Goal: Transaction & Acquisition: Purchase product/service

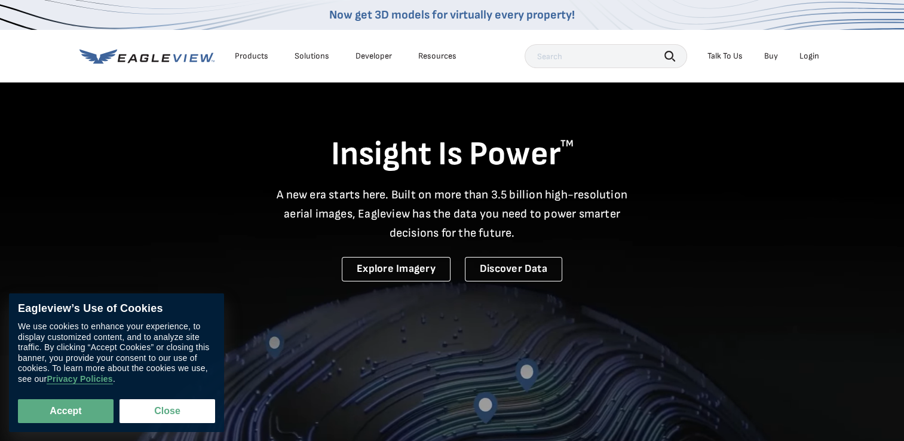
click at [808, 54] on div "Login" at bounding box center [809, 56] width 20 height 11
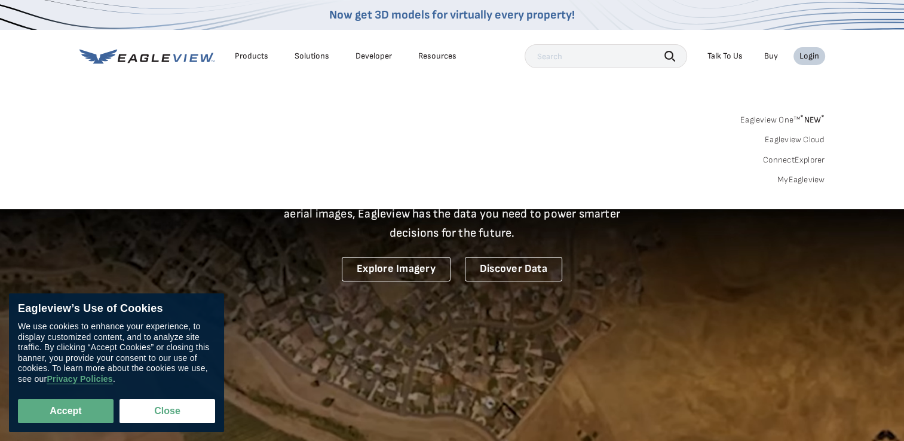
click at [793, 176] on link "MyEagleview" at bounding box center [801, 179] width 48 height 11
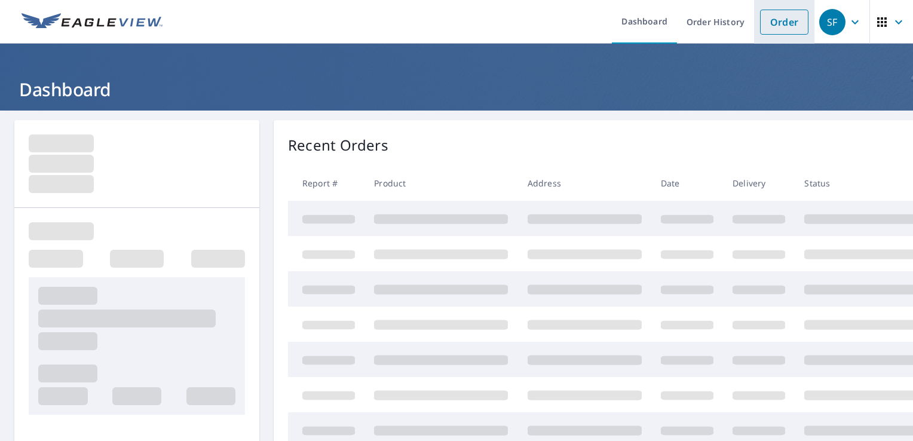
click at [782, 23] on link "Order" at bounding box center [784, 22] width 48 height 25
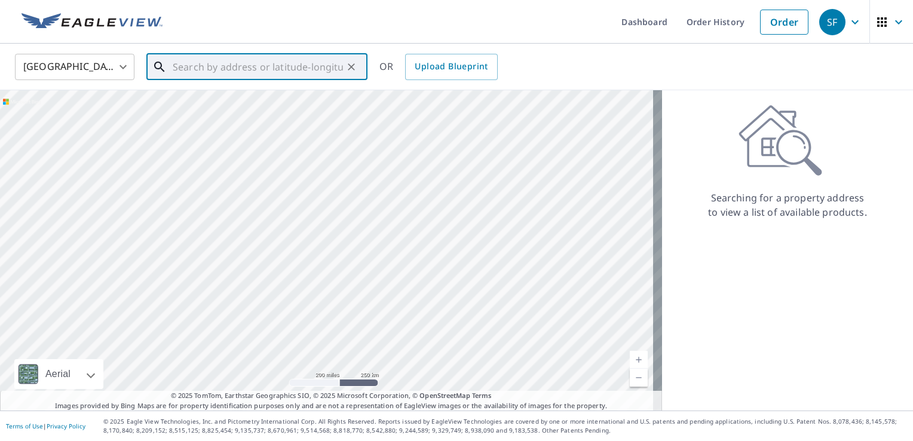
click at [198, 70] on input "text" at bounding box center [258, 66] width 170 height 33
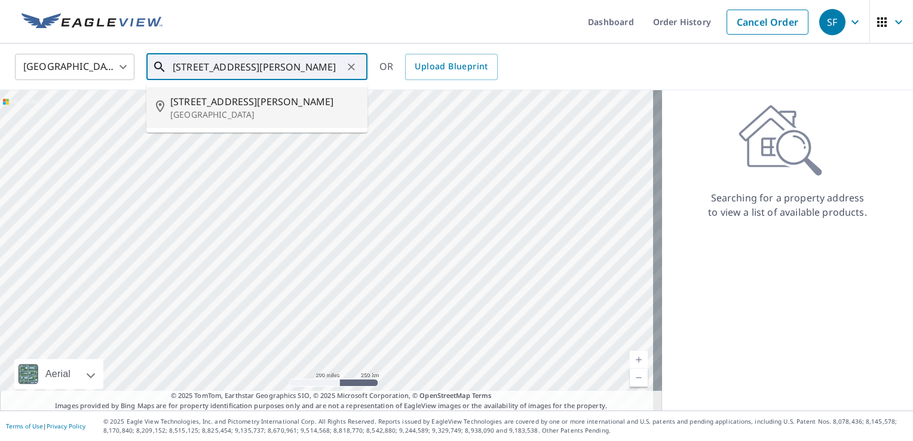
click at [191, 97] on span "32 Willard St" at bounding box center [264, 101] width 188 height 14
type input "32 Willard St Chelsea, MA 02150"
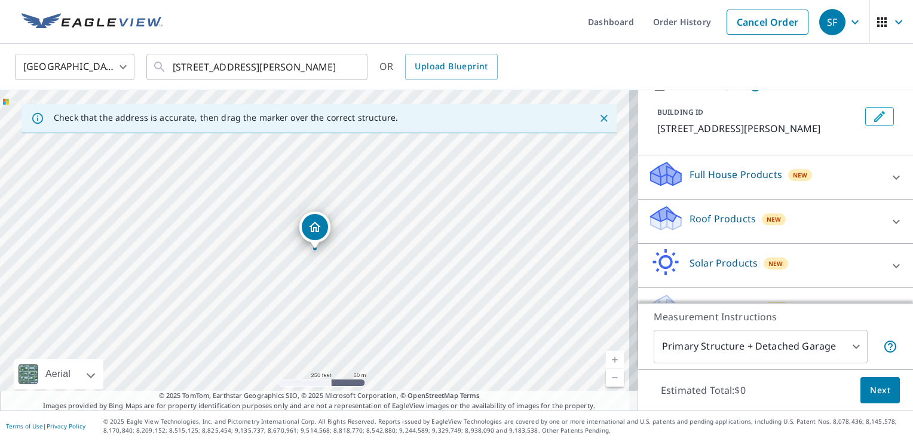
scroll to position [60, 0]
click at [716, 221] on p "Roof Products" at bounding box center [722, 217] width 66 height 14
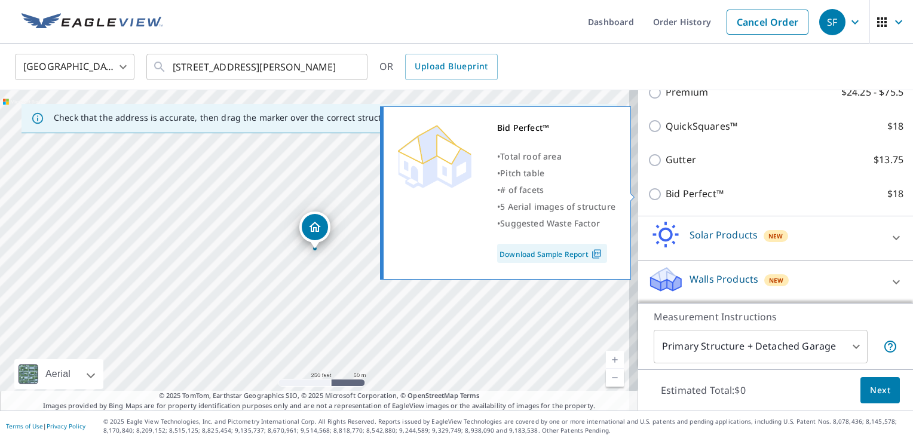
click at [692, 187] on p "Bid Perfect™" at bounding box center [694, 193] width 58 height 15
click at [665, 187] on input "Bid Perfect™ $18" at bounding box center [656, 194] width 18 height 14
checkbox input "true"
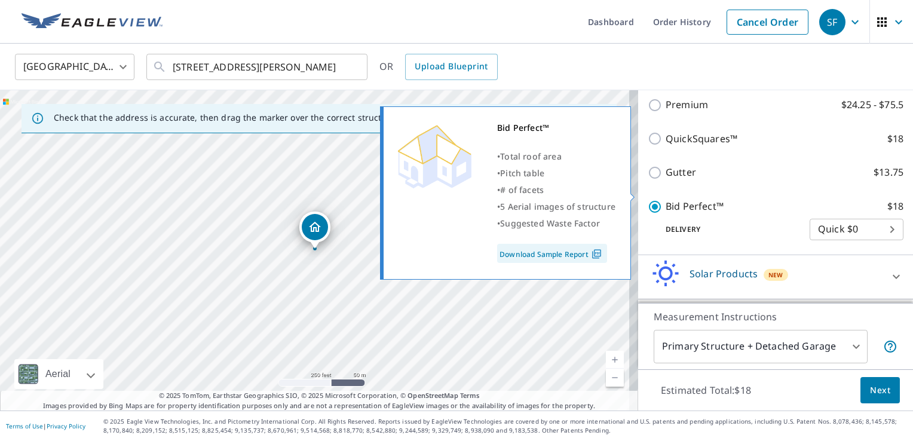
scroll to position [234, 0]
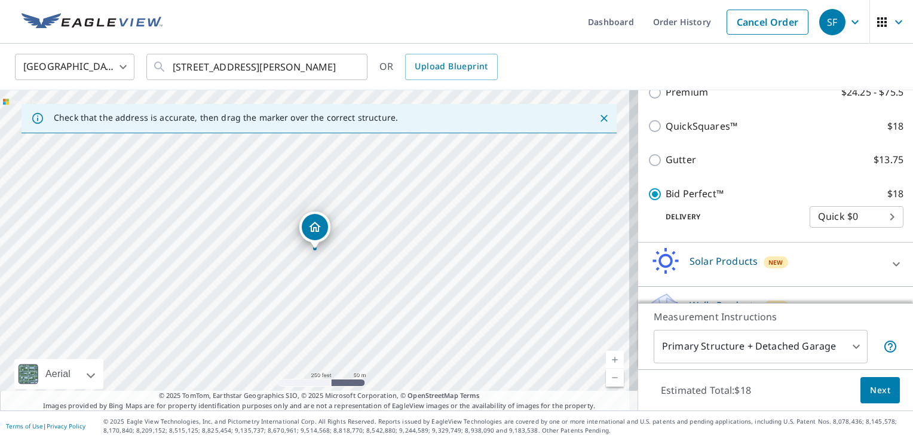
click at [870, 391] on span "Next" at bounding box center [880, 390] width 20 height 15
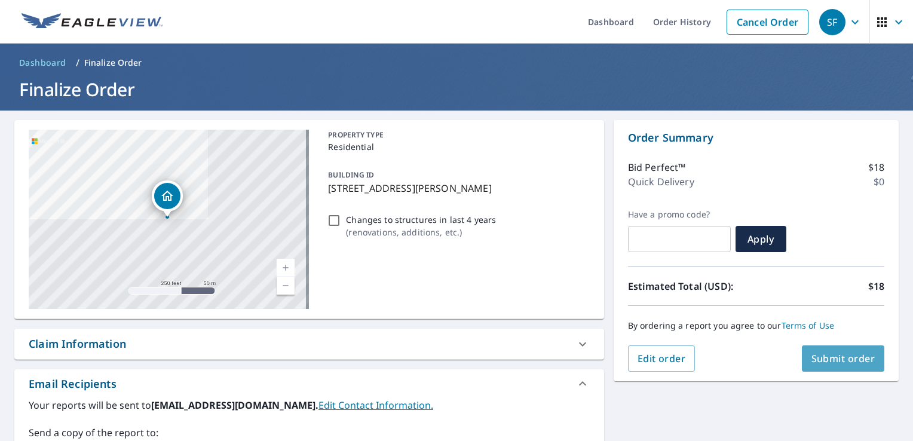
click at [822, 358] on span "Submit order" at bounding box center [843, 358] width 64 height 13
